Goal: Navigation & Orientation: Find specific page/section

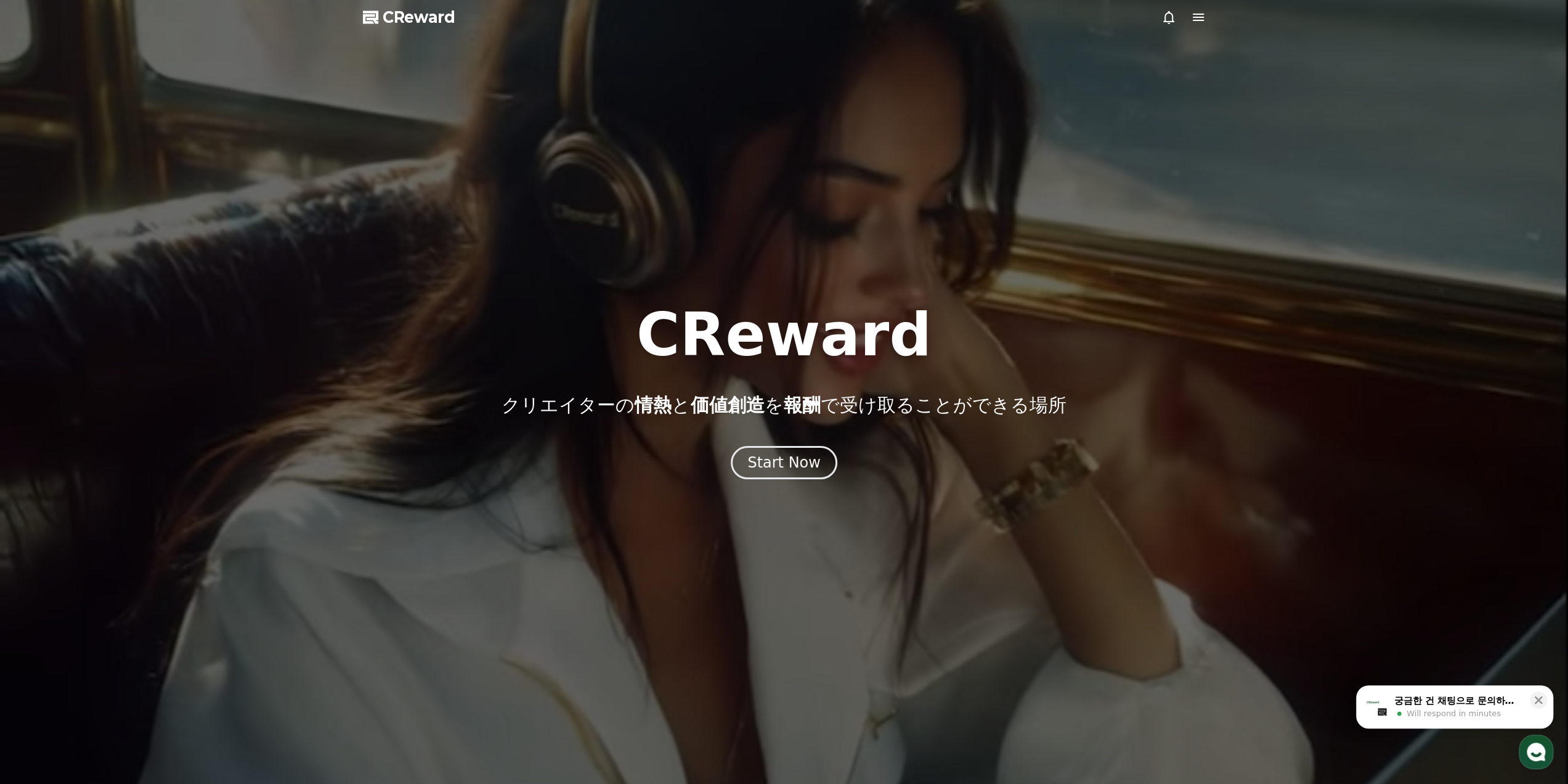
click at [1166, 18] on icon at bounding box center [1168, 17] width 15 height 15
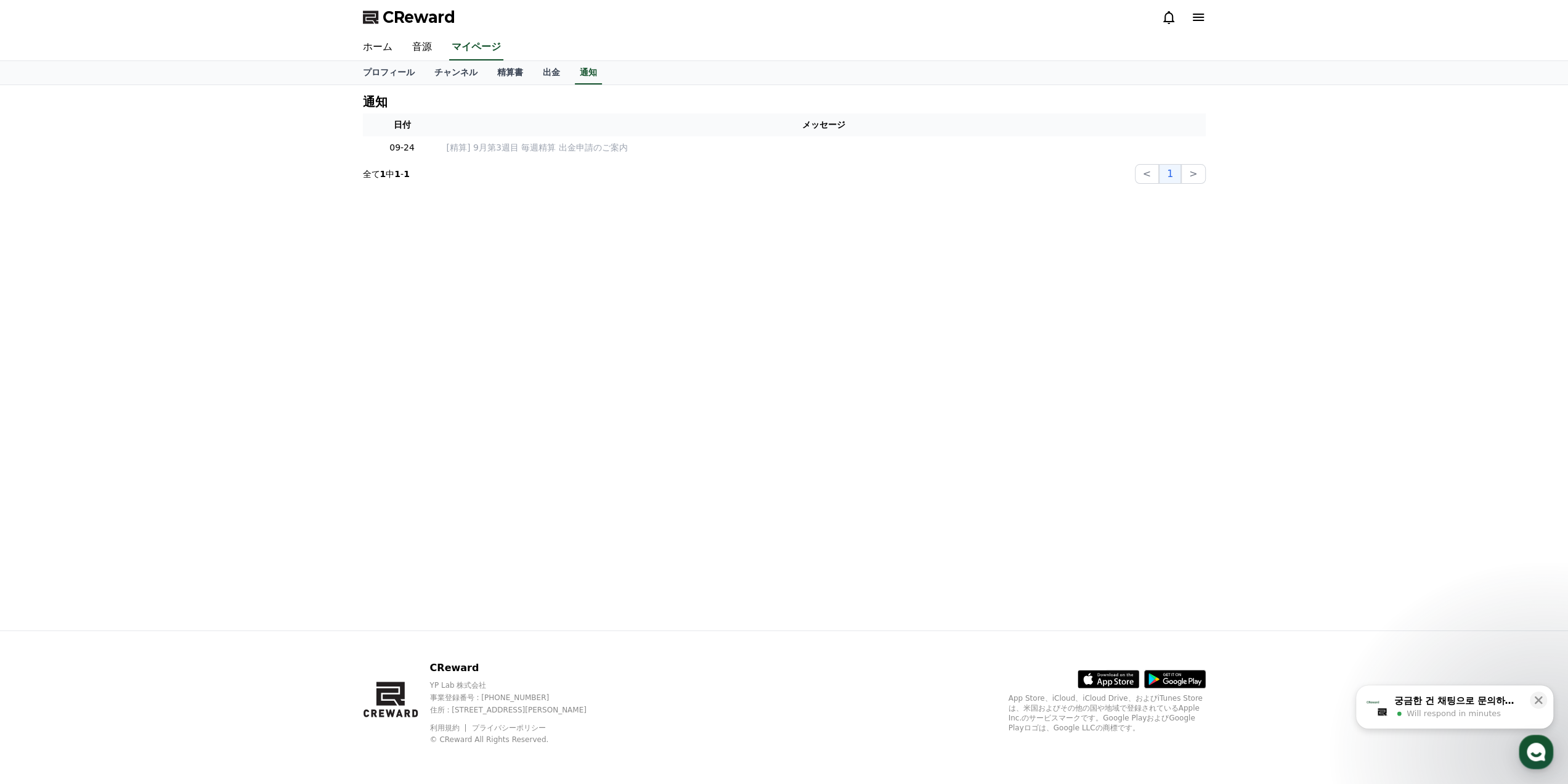
click at [1205, 21] on icon at bounding box center [1198, 17] width 15 height 15
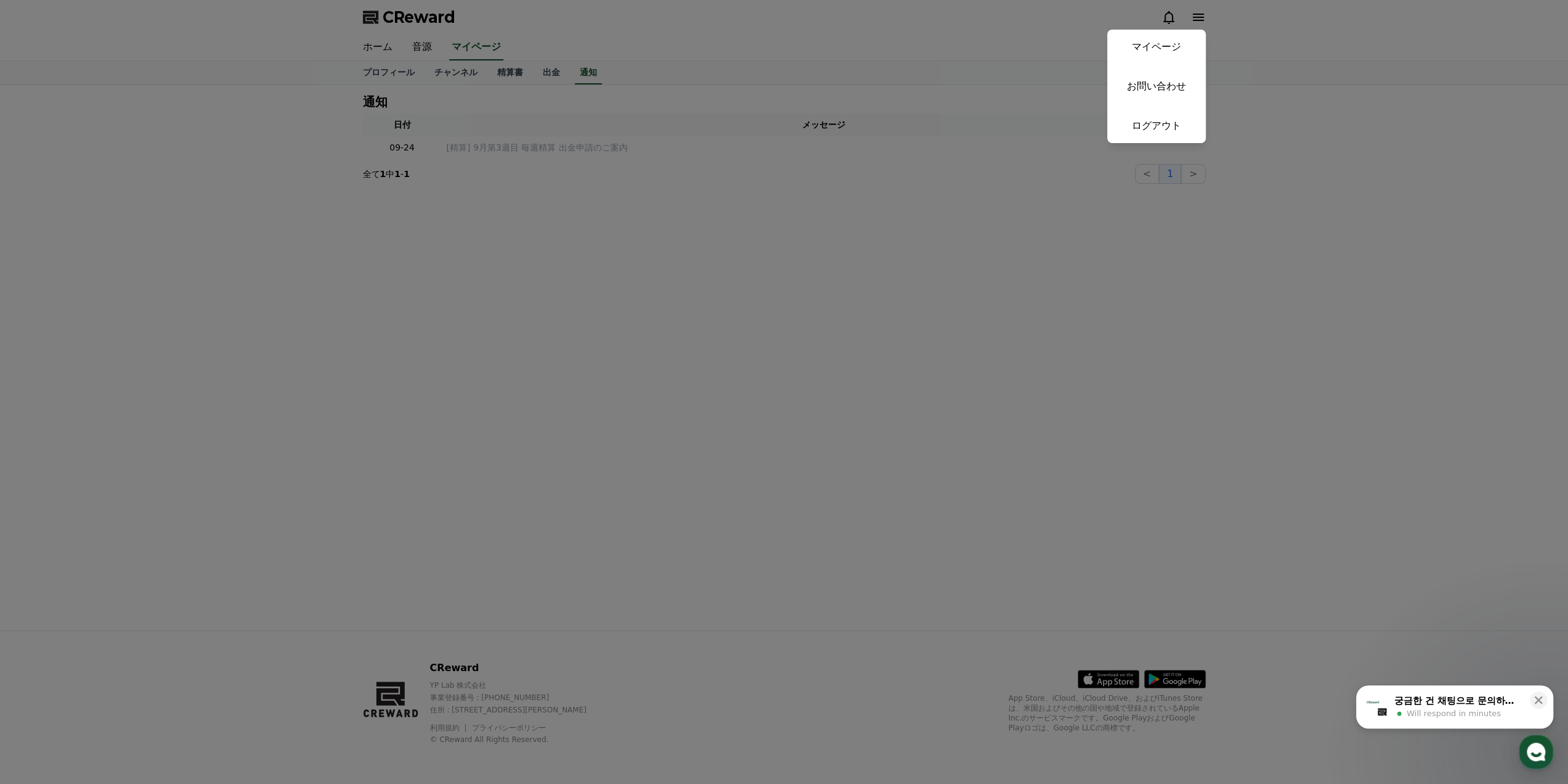
click at [738, 228] on button "close" at bounding box center [784, 392] width 1568 height 784
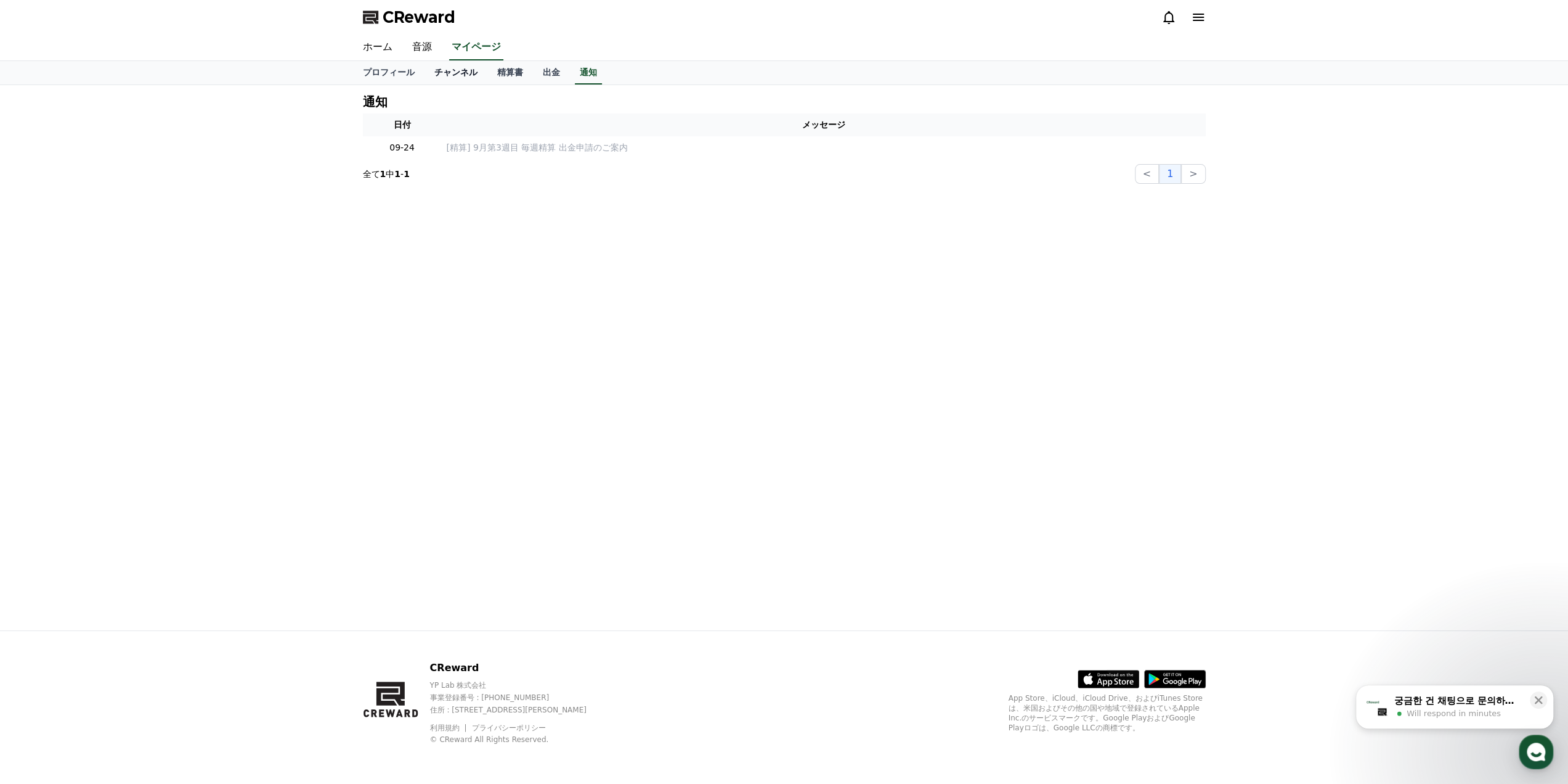
click at [437, 67] on link "チャンネル" at bounding box center [456, 73] width 63 height 24
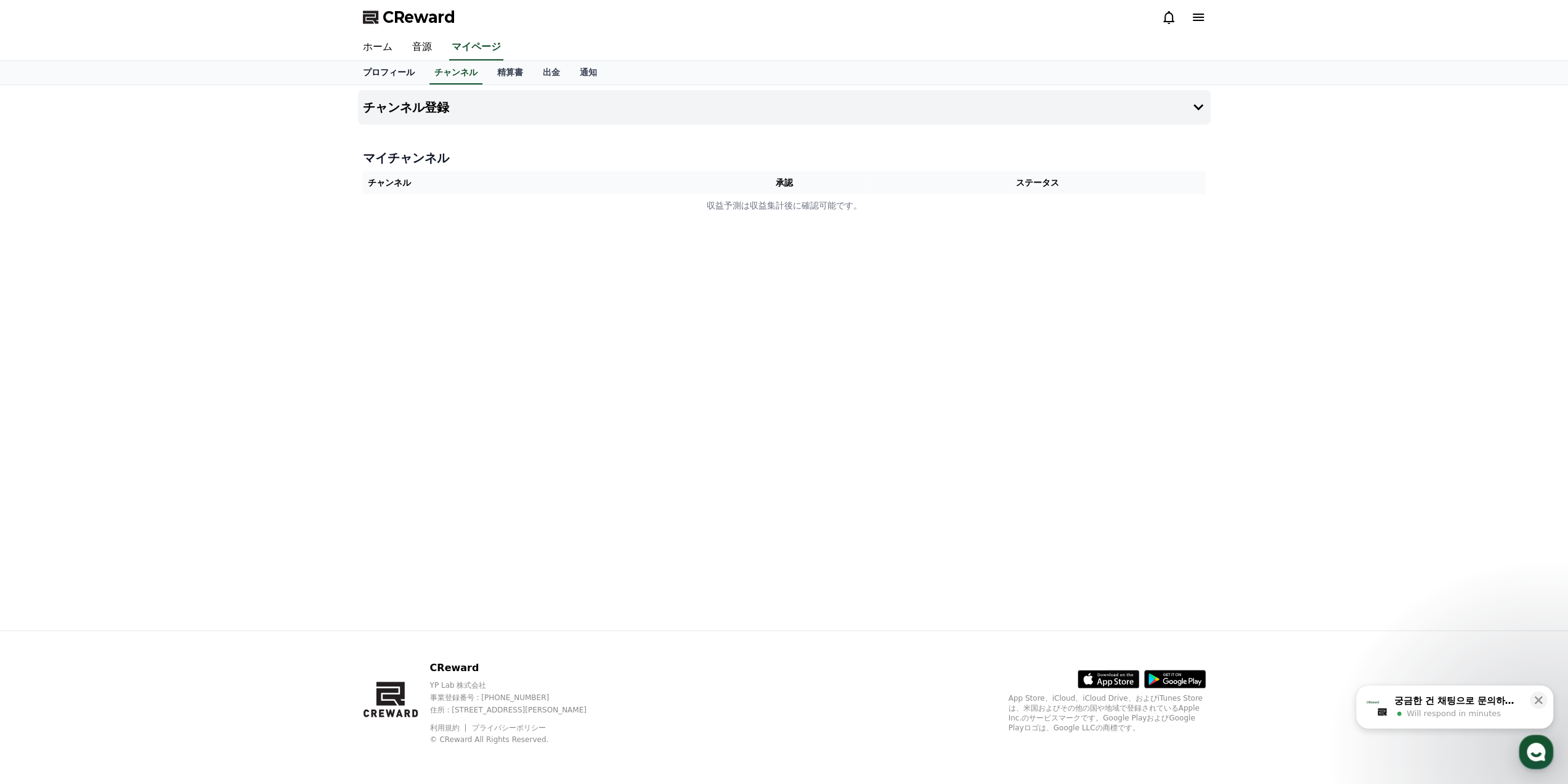
click at [398, 70] on link "プロフィール" at bounding box center [389, 73] width 72 height 24
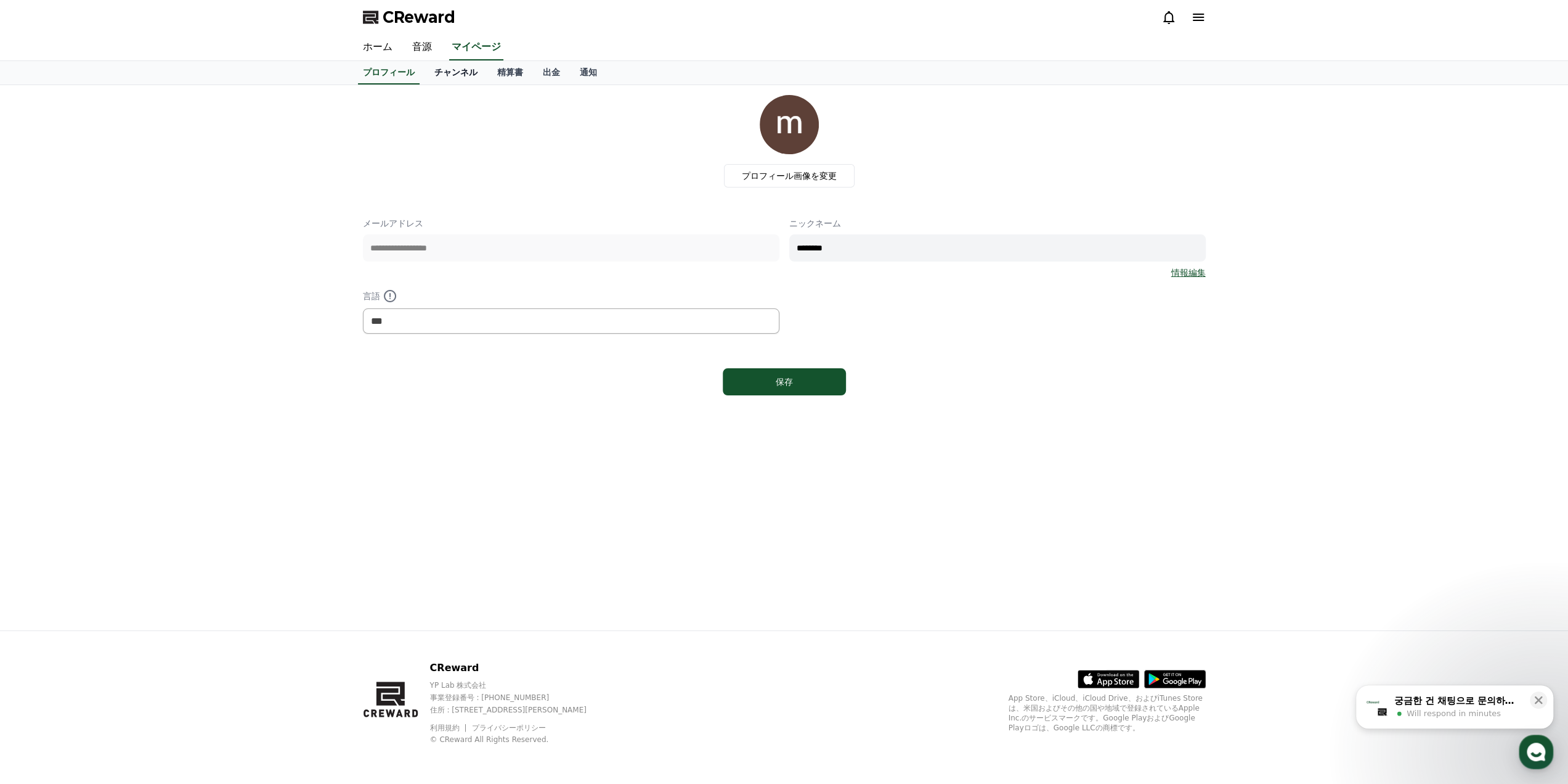
click at [436, 75] on link "チャンネル" at bounding box center [456, 73] width 63 height 24
